Goal: Information Seeking & Learning: Learn about a topic

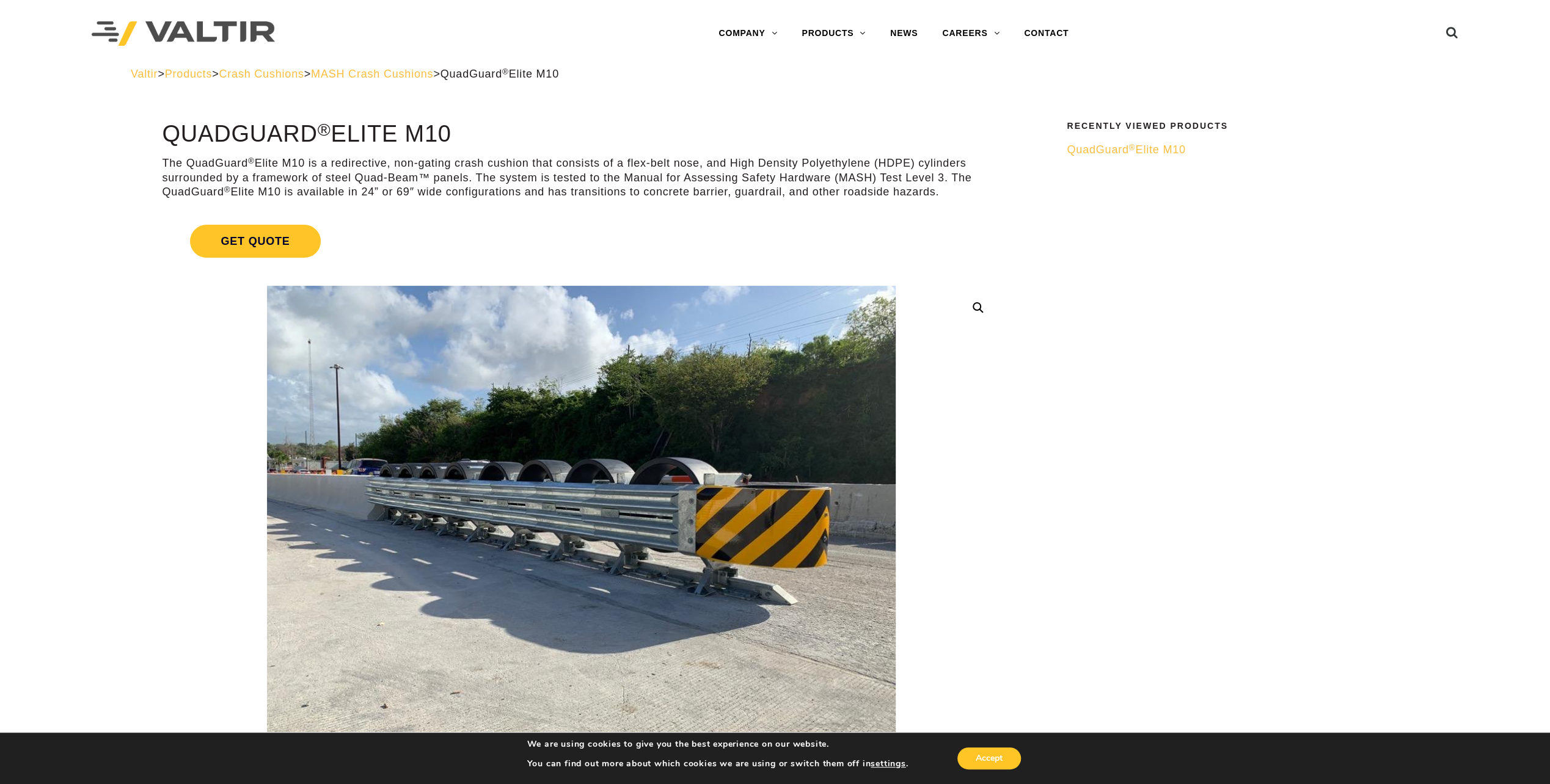
click at [433, 69] on span "MASH Crash Cushions" at bounding box center [372, 74] width 122 height 12
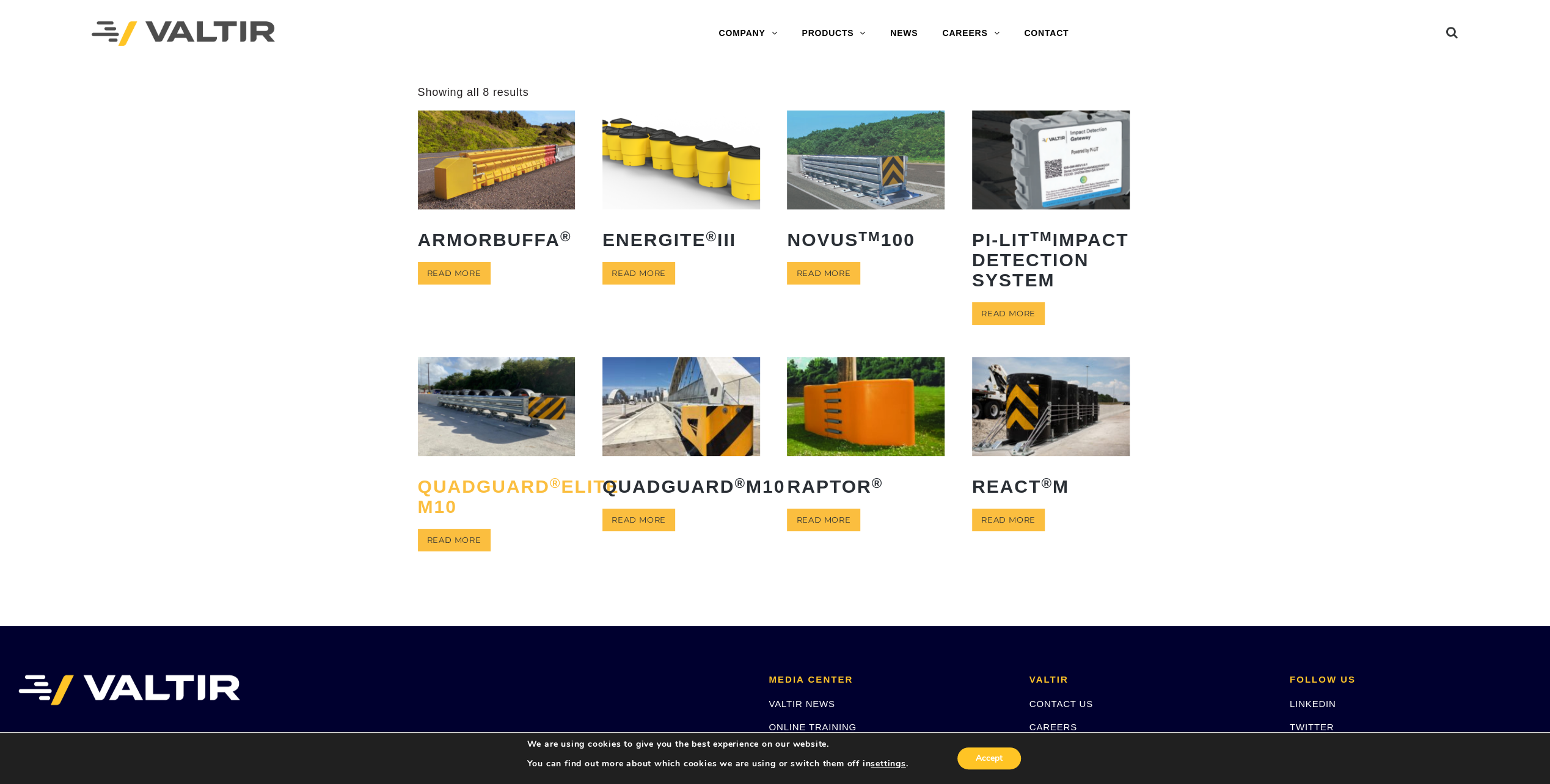
click at [450, 524] on h2 "QuadGuard ® Elite M10" at bounding box center [497, 496] width 158 height 58
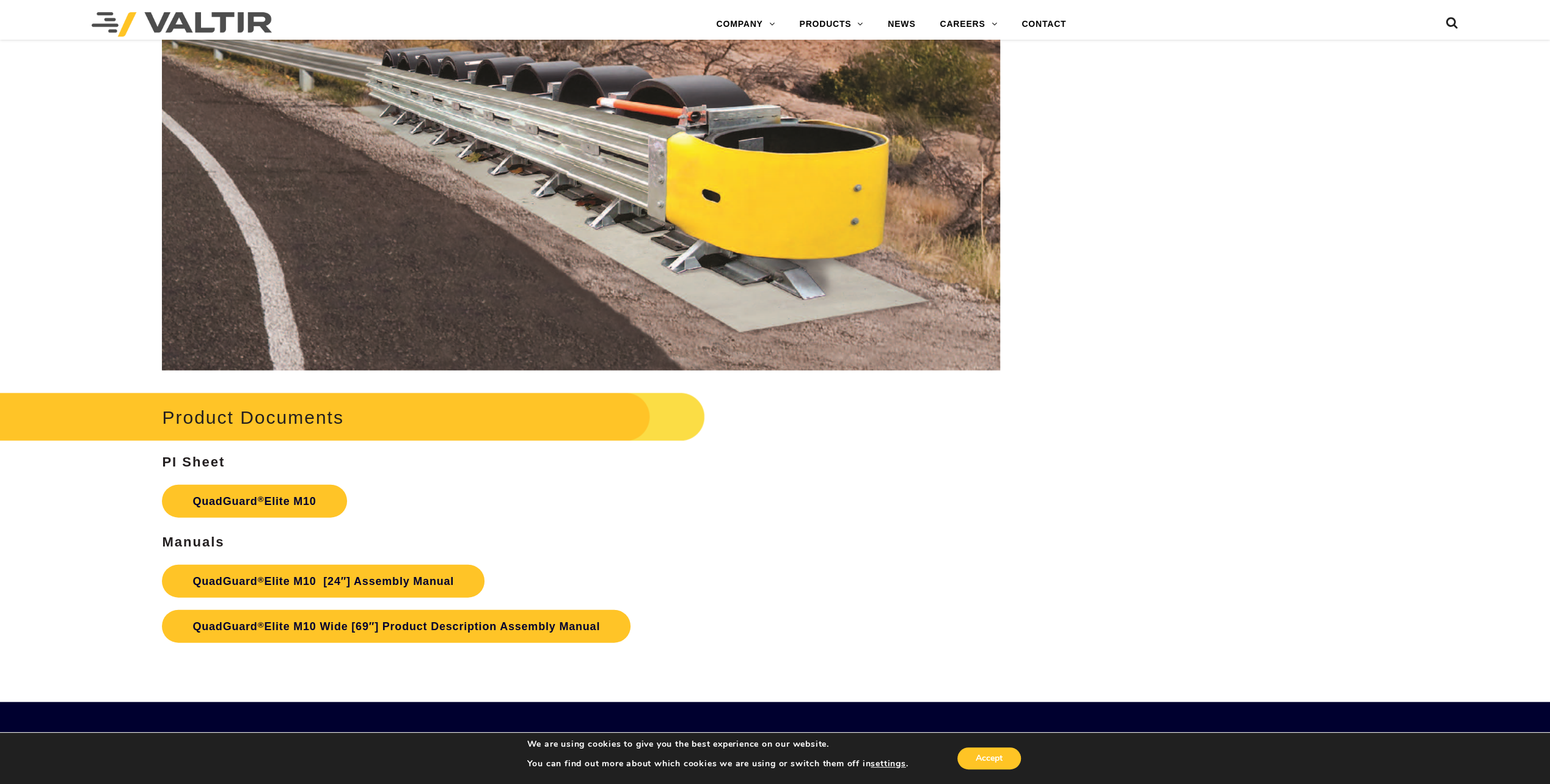
scroll to position [7204, 0]
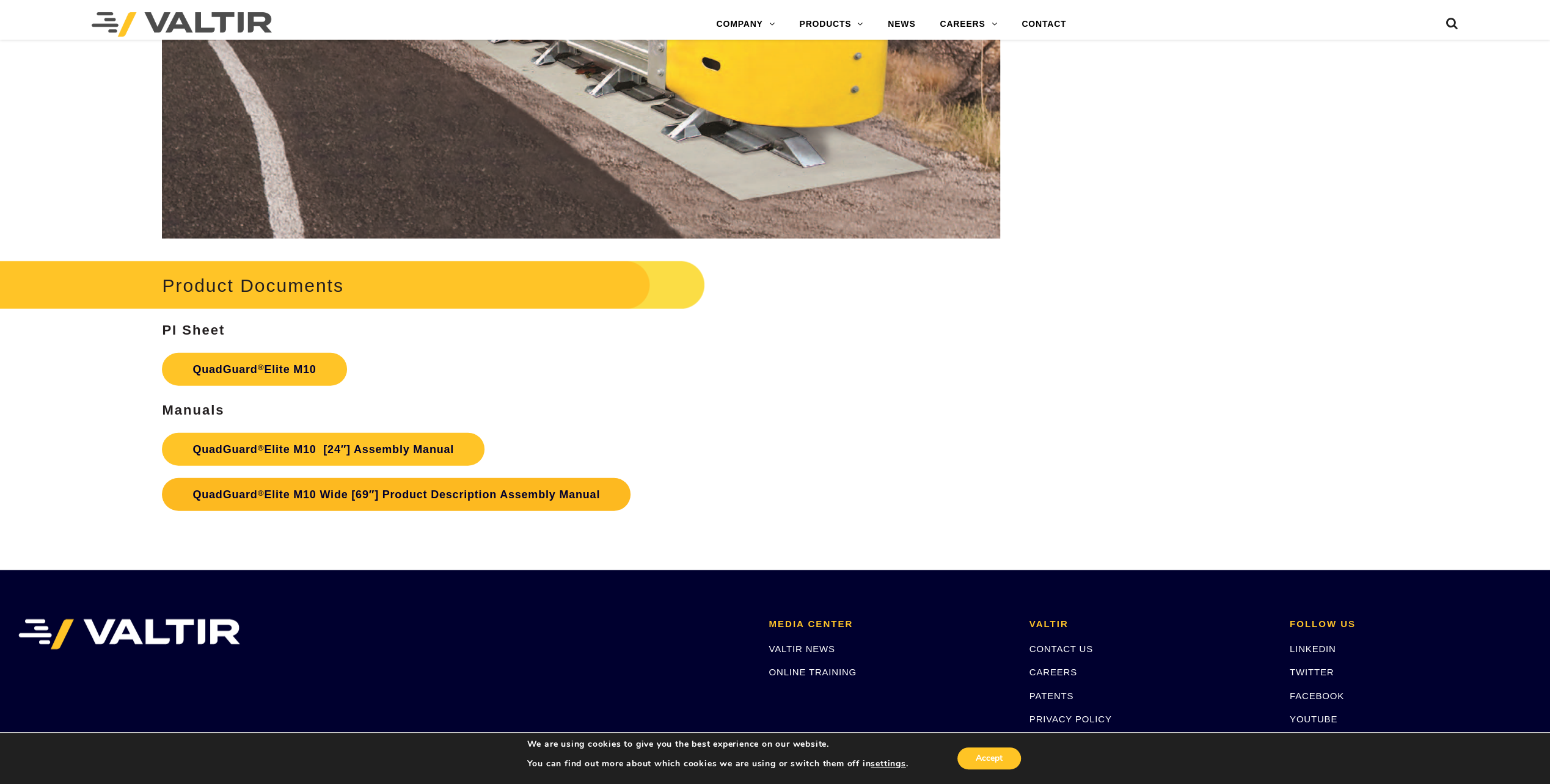
click at [337, 490] on link "QuadGuard ® Elite M10 Wide [69″] Product Description Assembly Manual" at bounding box center [396, 494] width 469 height 33
